Goal: Task Accomplishment & Management: Manage account settings

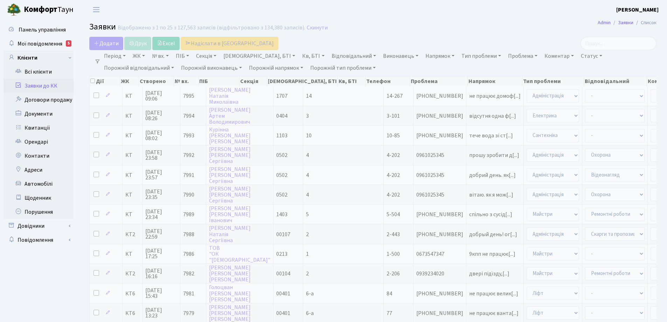
select select "25"
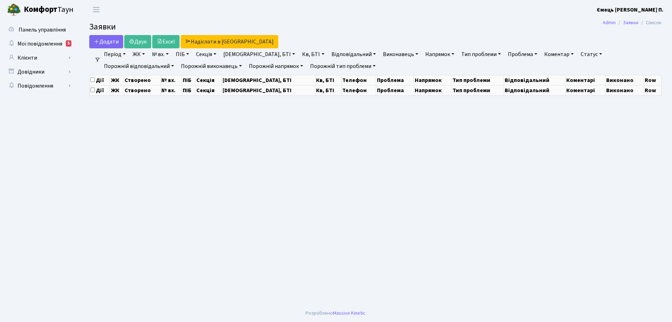
select select "25"
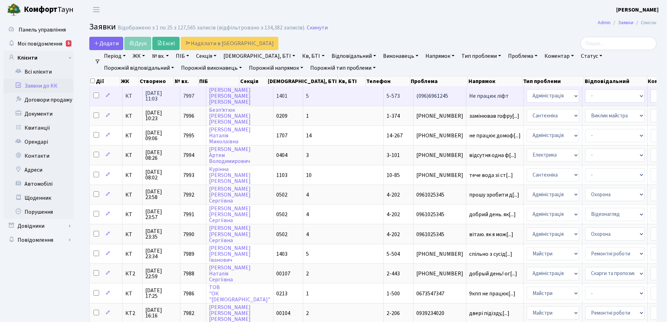
click at [469, 97] on span "Не працює ліфт" at bounding box center [494, 96] width 51 height 6
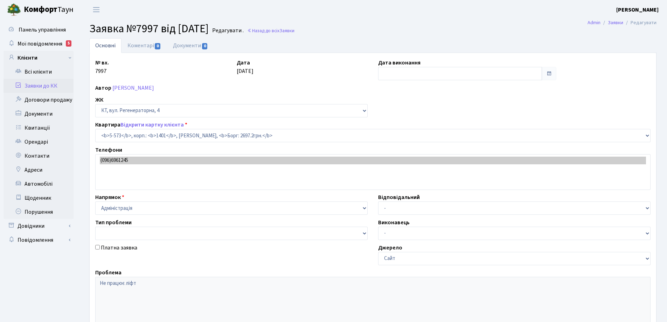
select select "1967"
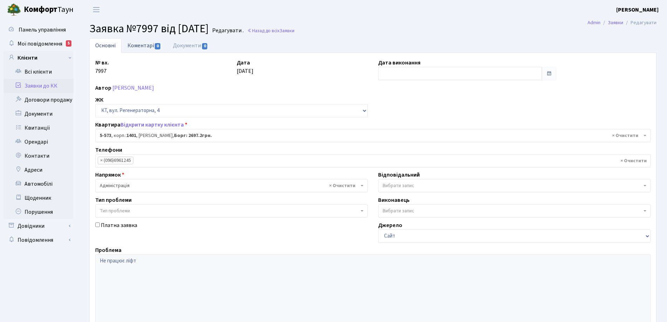
click at [139, 45] on link "Коментарі 0" at bounding box center [145, 45] width 46 height 14
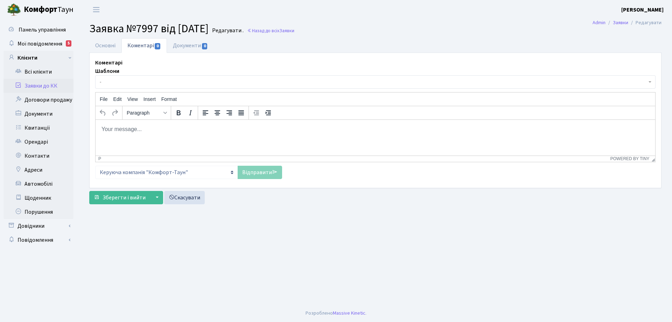
click at [131, 129] on body "Rich Text Area. Press ALT-0 for help." at bounding box center [375, 129] width 549 height 8
click at [104, 130] on p "Дбрий день! Заявку передано до " Майстерліфт"" at bounding box center [375, 129] width 549 height 8
click at [260, 172] on link "Відправити" at bounding box center [260, 172] width 44 height 13
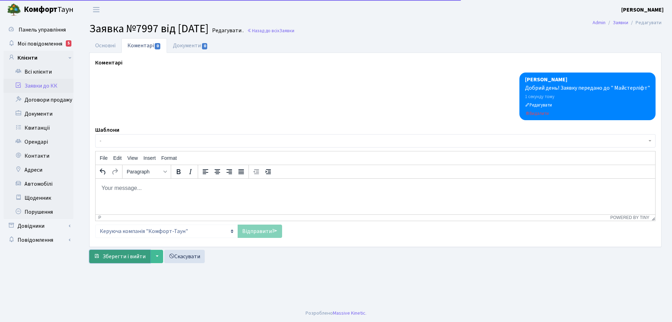
click at [140, 258] on span "Зберегти і вийти" at bounding box center [124, 256] width 43 height 8
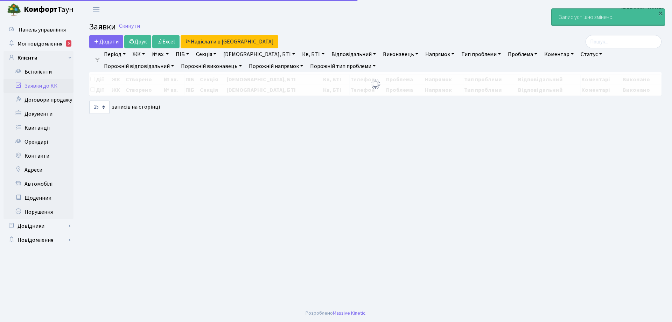
select select "25"
